Goal: Navigation & Orientation: Find specific page/section

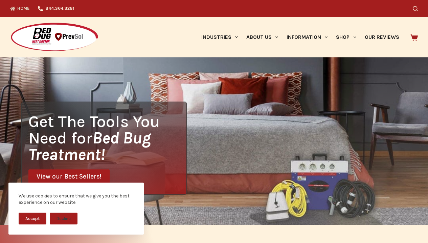
click at [32, 219] on button "Accept" at bounding box center [33, 219] width 28 height 12
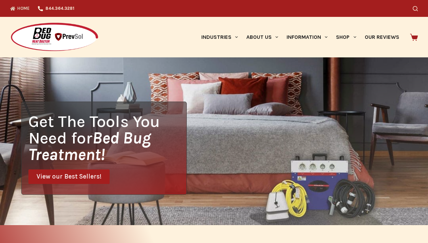
click at [261, 37] on link "About Us" at bounding box center [262, 37] width 40 height 41
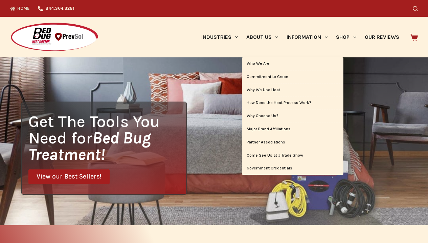
click at [292, 64] on link "Who We Are" at bounding box center [292, 63] width 101 height 13
